Goal: Information Seeking & Learning: Learn about a topic

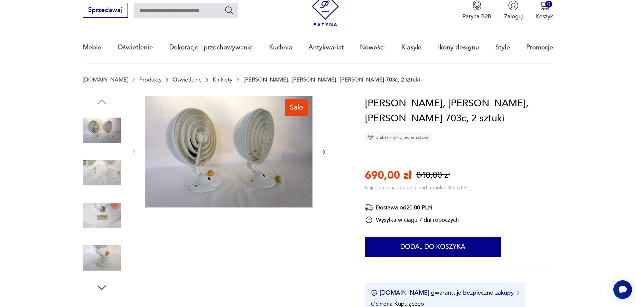
scroll to position [33, 0]
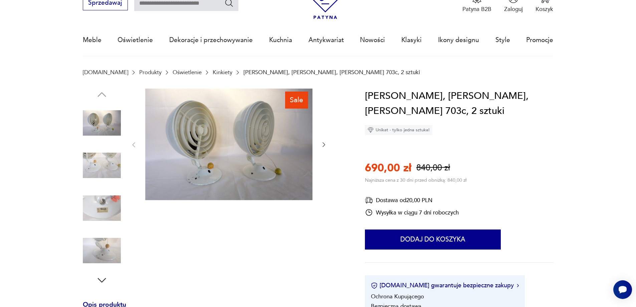
click at [99, 162] on img at bounding box center [102, 165] width 38 height 38
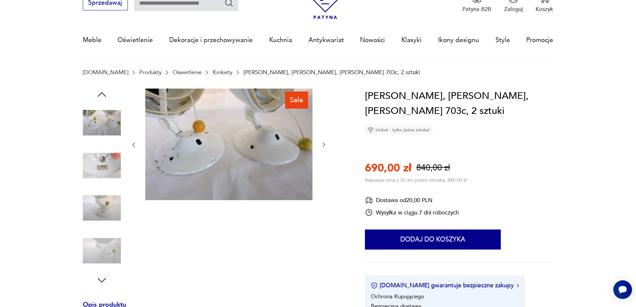
click at [102, 252] on img at bounding box center [102, 251] width 38 height 38
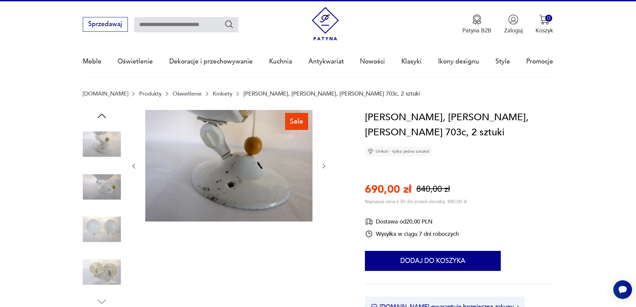
scroll to position [0, 0]
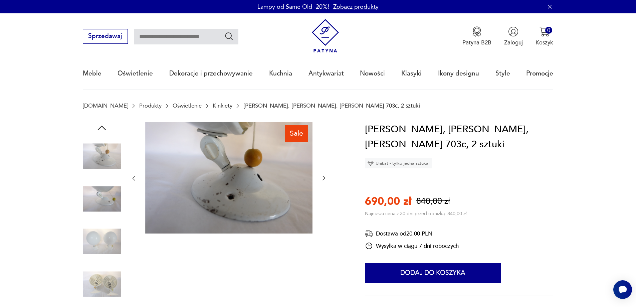
click at [101, 281] on img at bounding box center [102, 284] width 38 height 38
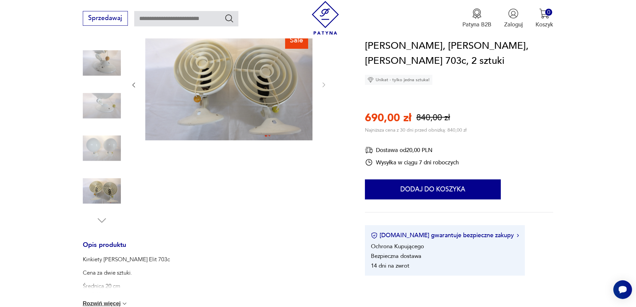
scroll to position [167, 0]
